Goal: Communication & Community: Answer question/provide support

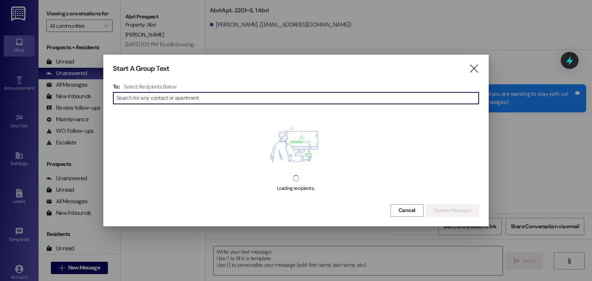
scroll to position [15680, 0]
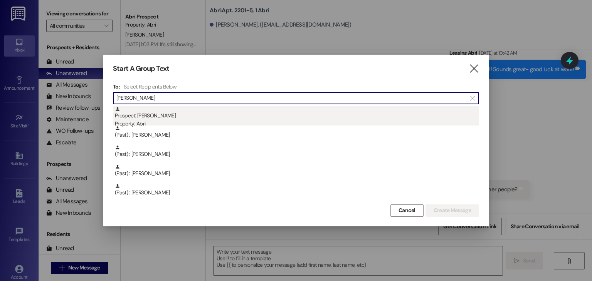
type input "[PERSON_NAME]"
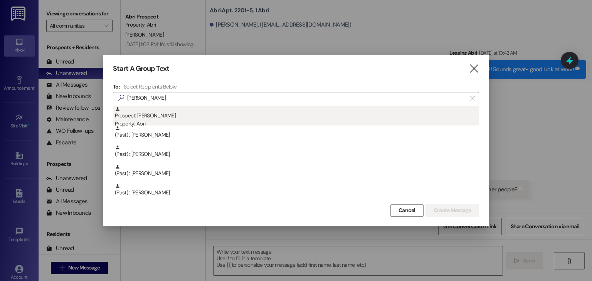
click at [146, 125] on div "Property: Abri" at bounding box center [297, 124] width 364 height 8
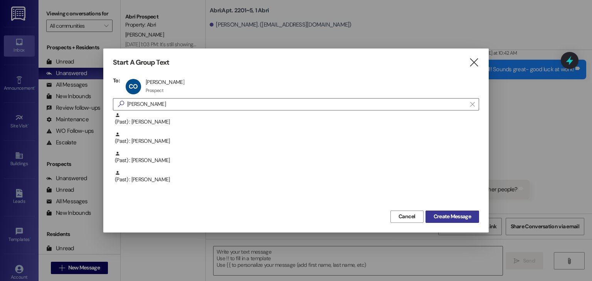
click at [463, 217] on span "Create Message" at bounding box center [452, 217] width 37 height 8
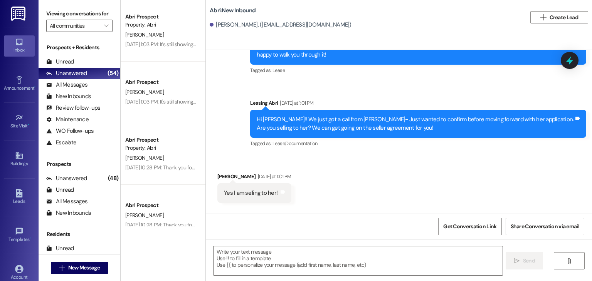
scroll to position [960, 0]
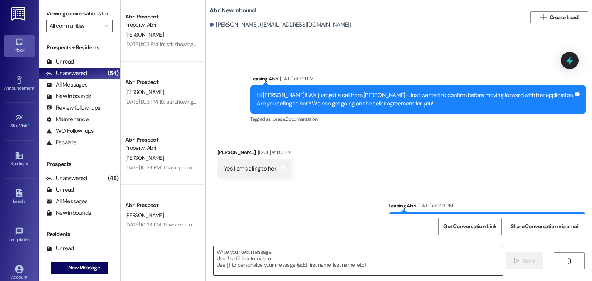
click at [273, 258] on textarea at bounding box center [358, 261] width 289 height 29
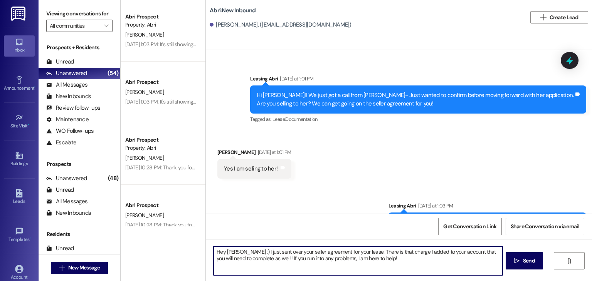
click at [360, 253] on textarea "Hey [PERSON_NAME] :) I just sent over your seller agreement for your lease. The…" at bounding box center [358, 261] width 289 height 29
type textarea "Hey [PERSON_NAME] :) I just sent over your seller agreement for your lease. The…"
click at [377, 254] on textarea "Hey [PERSON_NAME] :) I just sent over your seller agreement for your lease. The…" at bounding box center [358, 261] width 289 height 29
click at [358, 251] on textarea "Hey [PERSON_NAME] :) I just sent over your seller agreement for your lease. The…" at bounding box center [358, 261] width 289 height 29
click at [364, 253] on textarea "Hey [PERSON_NAME] :) I just sent over your seller agreement for your lease. The…" at bounding box center [358, 261] width 289 height 29
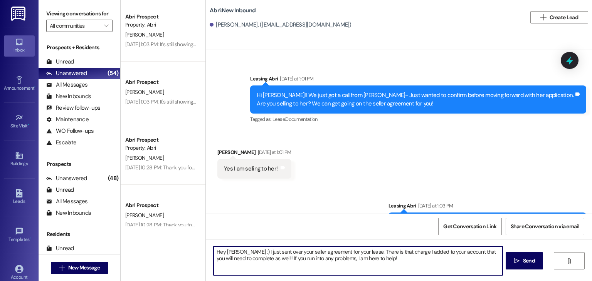
click at [360, 252] on textarea "Hey [PERSON_NAME] :) I just sent over your seller agreement for your lease. The…" at bounding box center [358, 261] width 289 height 29
click at [391, 261] on textarea "Hey [PERSON_NAME] :) I just sent over your seller agreement for your lease. The…" at bounding box center [358, 261] width 289 height 29
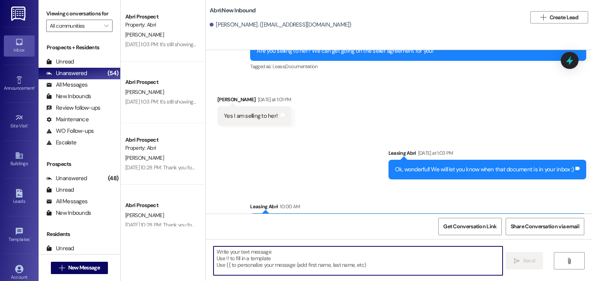
scroll to position [1022, 0]
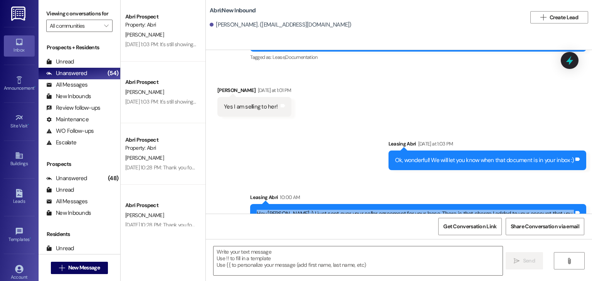
drag, startPoint x: 251, startPoint y: 190, endPoint x: 418, endPoint y: 204, distance: 167.9
click at [418, 204] on div "Hey [PERSON_NAME] :) I just sent over your seller agreement for your lease. The…" at bounding box center [418, 218] width 336 height 28
copy div "Hey [PERSON_NAME] :) I just sent over your seller agreement for your lease. The…"
click at [284, 188] on div "Sent via SMS Leasing Abri 10:00 AM Hey [PERSON_NAME] :) I just sent over your s…" at bounding box center [418, 213] width 348 height 51
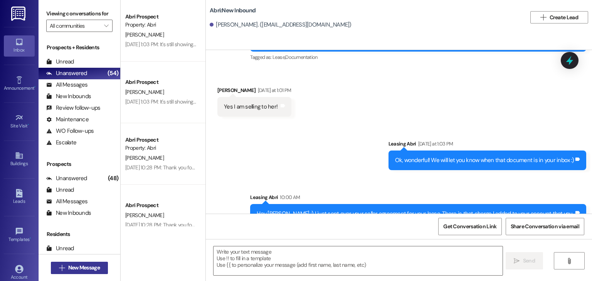
click at [87, 270] on span "New Message" at bounding box center [84, 268] width 32 height 8
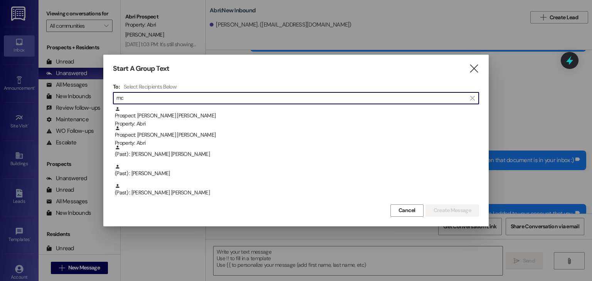
type input "m"
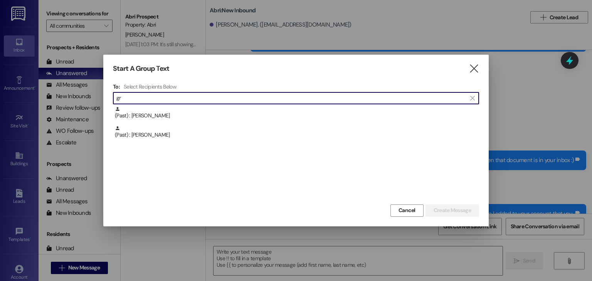
type input "g"
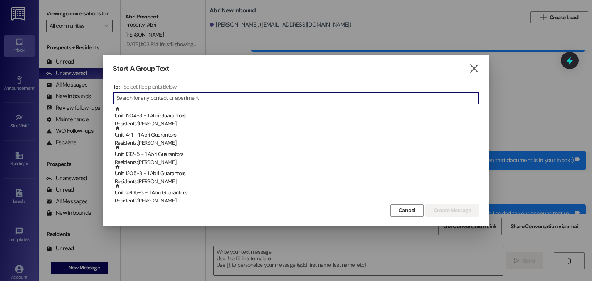
click at [470, 76] on div "Start A Group Text  To: Select Recipients Below  Unit: 1204~3 - 1 Abri Guaran…" at bounding box center [296, 141] width 386 height 172
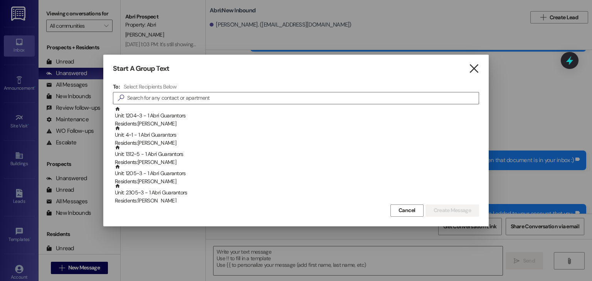
click at [471, 72] on icon "" at bounding box center [474, 69] width 10 height 8
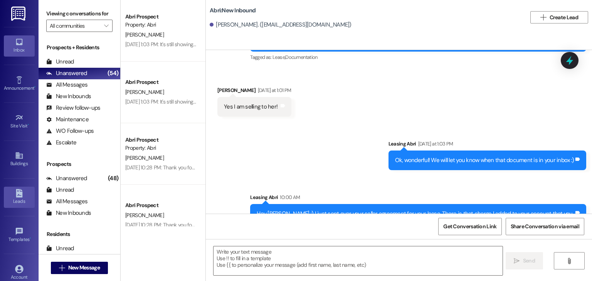
click at [21, 192] on icon at bounding box center [19, 193] width 8 height 8
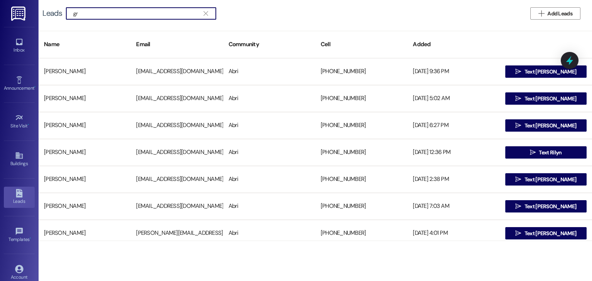
type input "g"
type input "M"
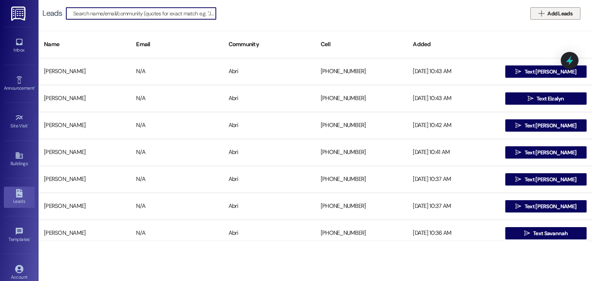
click at [564, 12] on span "Add Leads" at bounding box center [559, 14] width 25 height 8
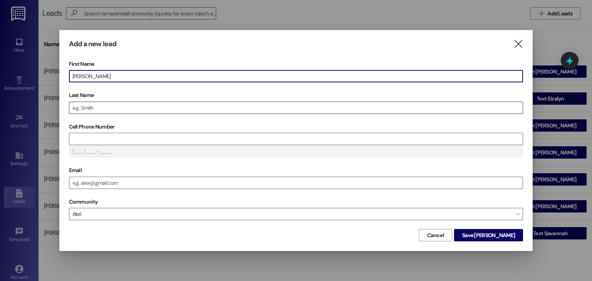
click at [163, 105] on input "Last Name" at bounding box center [296, 108] width 454 height 12
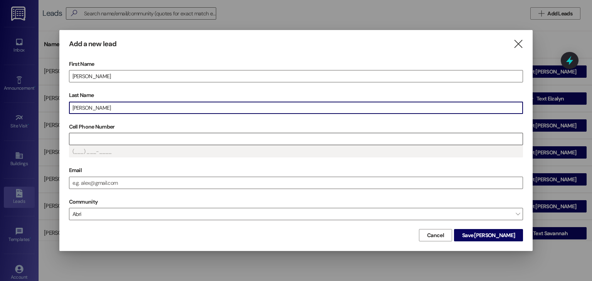
click at [118, 135] on input "Cell Phone Number" at bounding box center [296, 139] width 454 height 12
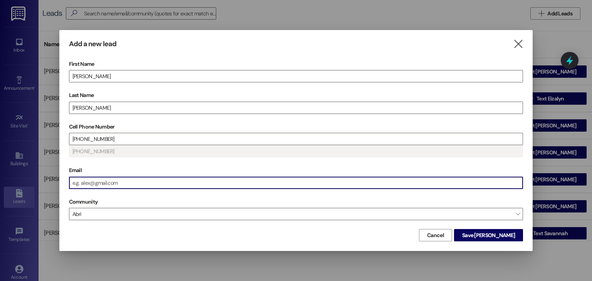
click at [120, 184] on input "Email" at bounding box center [296, 183] width 454 height 12
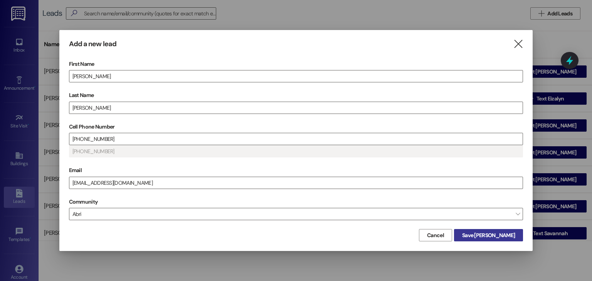
click at [488, 232] on span "Save [PERSON_NAME]" at bounding box center [488, 236] width 53 height 8
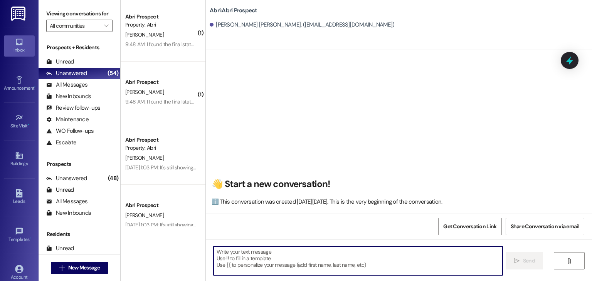
click at [247, 250] on textarea at bounding box center [358, 261] width 289 height 29
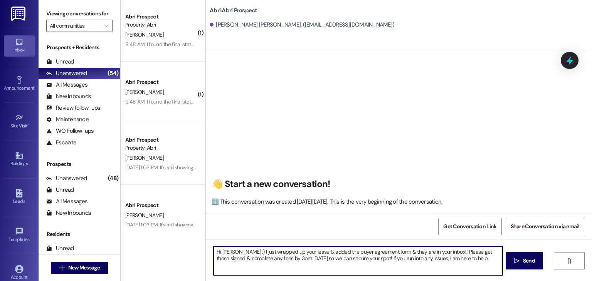
type textarea "Hi [PERSON_NAME] :) I just wrapped up your lease & added the buyer agreement fo…"
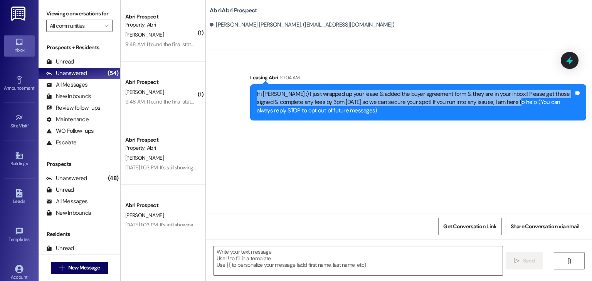
drag, startPoint x: 251, startPoint y: 94, endPoint x: 504, endPoint y: 104, distance: 253.5
click at [504, 104] on div "Hi [PERSON_NAME] :) I just wrapped up your lease & added the buyer agreement fo…" at bounding box center [418, 102] width 336 height 36
copy div "Hi [PERSON_NAME] :) I just wrapped up your lease & added the buyer agreement fo…"
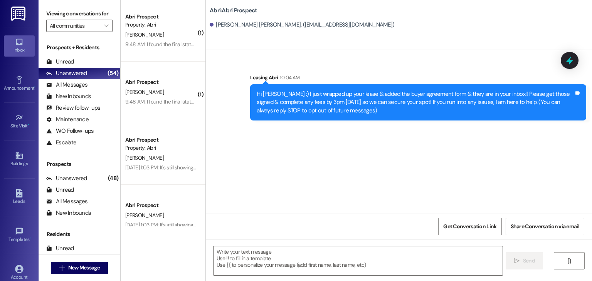
click at [250, 150] on div "Sent via SMS Leasing Abri 10:04 AM Hi [PERSON_NAME] :) I just wrapped up your l…" at bounding box center [399, 132] width 386 height 164
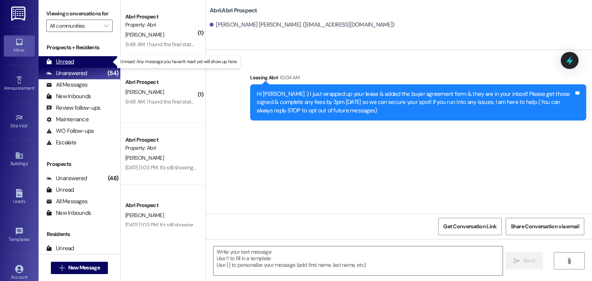
click at [74, 61] on div "Unread (0)" at bounding box center [80, 62] width 82 height 12
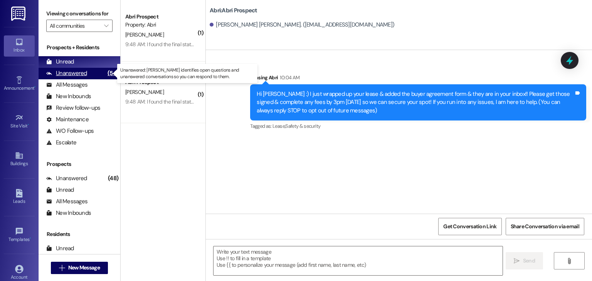
click at [75, 77] on div "Unanswered" at bounding box center [66, 73] width 41 height 8
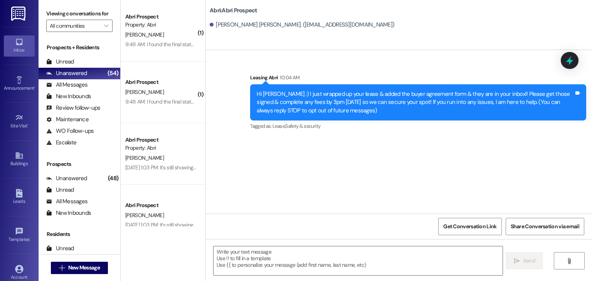
click at [247, 148] on div "Sent via SMS Leasing Abri 10:04 AM Hi [PERSON_NAME] :) I just wrapped up your l…" at bounding box center [399, 132] width 386 height 164
click at [298, 181] on div "Sent via SMS Leasing Abri 10:04 AM Hi [PERSON_NAME] :) I just wrapped up your l…" at bounding box center [399, 132] width 386 height 164
click at [588, 243] on div " Send " at bounding box center [399, 268] width 386 height 58
click at [86, 261] on div " New Message" at bounding box center [79, 268] width 57 height 19
click at [77, 271] on span "New Message" at bounding box center [84, 268] width 32 height 8
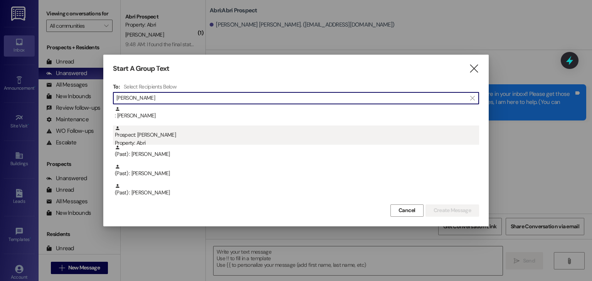
type input "[PERSON_NAME]"
click at [140, 138] on div "Prospect: [PERSON_NAME] Property: Abri" at bounding box center [297, 137] width 364 height 22
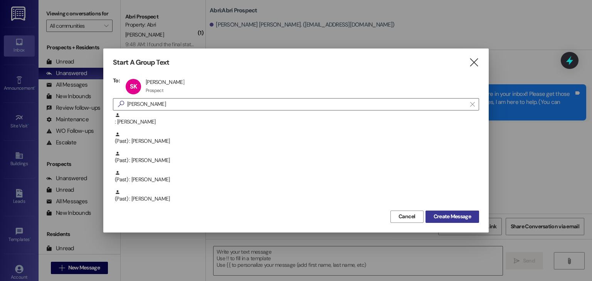
click at [447, 217] on span "Create Message" at bounding box center [452, 217] width 37 height 8
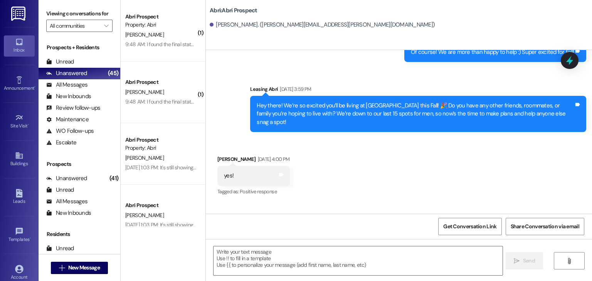
scroll to position [1482, 0]
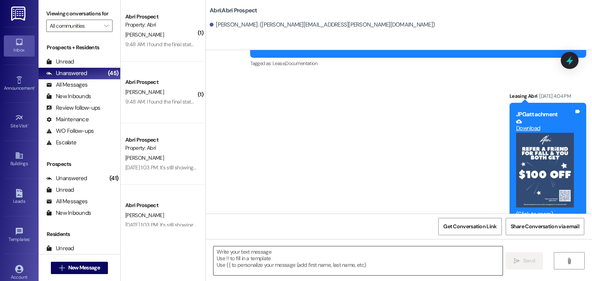
click at [327, 253] on textarea at bounding box center [358, 261] width 289 height 29
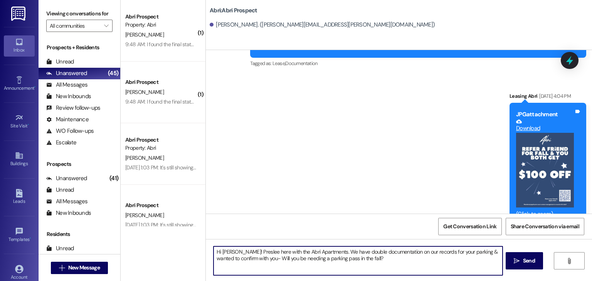
type textarea "Hi [PERSON_NAME]! Preslee here with the Abri Apartments. We have double documen…"
drag, startPoint x: 355, startPoint y: 263, endPoint x: 208, endPoint y: 241, distance: 148.5
click at [208, 241] on div "Hi [PERSON_NAME]! Preslee here with the Abri Apartments. We have double documen…" at bounding box center [399, 268] width 386 height 58
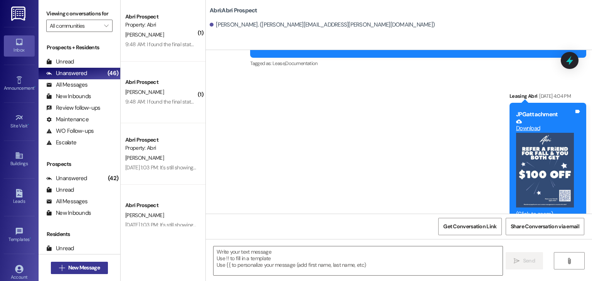
click at [69, 264] on span "New Message" at bounding box center [84, 268] width 32 height 8
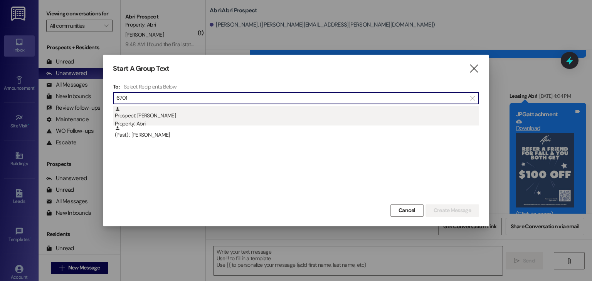
type input "6701"
click at [148, 118] on div "Prospect: [GEOGRAPHIC_DATA][PERSON_NAME] Property: Abri" at bounding box center [297, 117] width 364 height 22
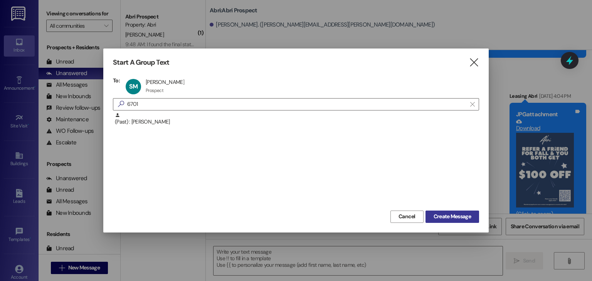
click at [445, 222] on button "Create Message" at bounding box center [453, 217] width 54 height 12
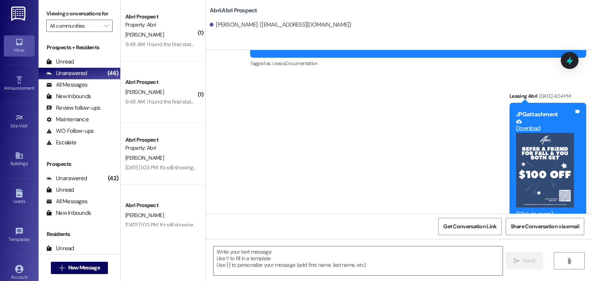
scroll to position [546, 0]
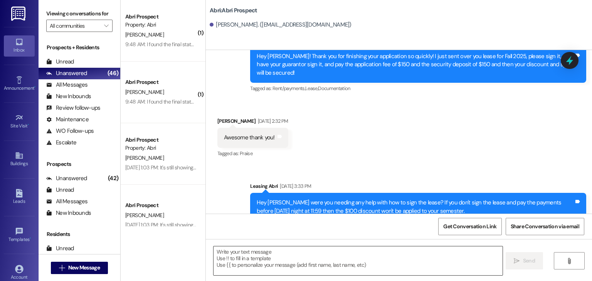
click at [283, 259] on textarea at bounding box center [358, 261] width 289 height 29
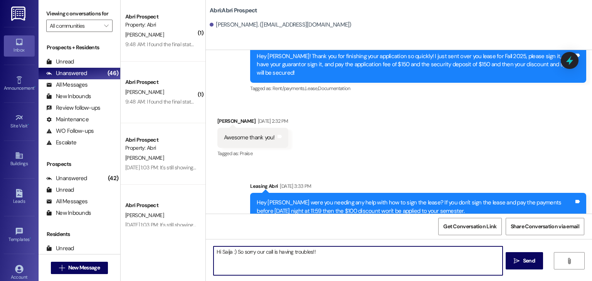
drag, startPoint x: 314, startPoint y: 255, endPoint x: 240, endPoint y: 255, distance: 74.4
click at [240, 255] on textarea "Hi Saija :) So sorry our call is having troubles!!" at bounding box center [358, 261] width 289 height 29
type textarea "Hi Saija :) So great talking with you! check ins begin at 8am!"
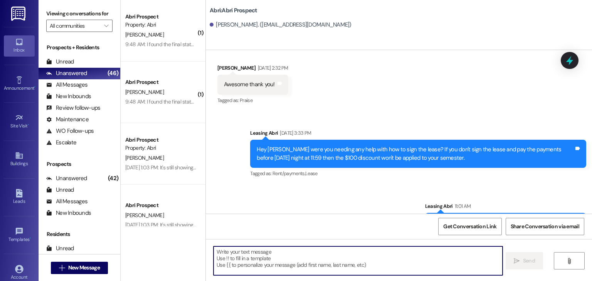
scroll to position [599, 0]
